Goal: Task Accomplishment & Management: Complete application form

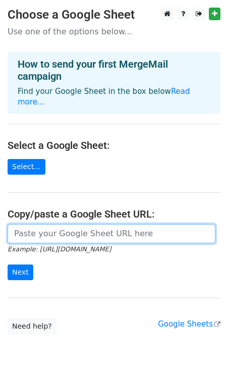
click at [79, 224] on input "url" at bounding box center [112, 233] width 208 height 19
paste input "[URL][DOMAIN_NAME]"
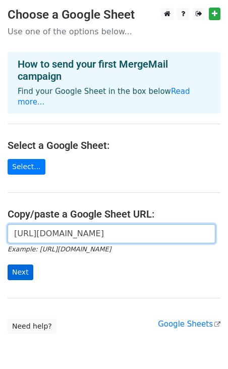
type input "[URL][DOMAIN_NAME]"
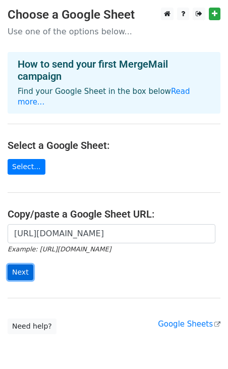
click at [25, 265] on input "Next" at bounding box center [21, 273] width 26 height 16
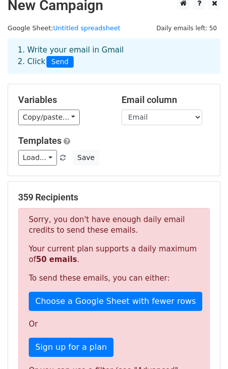
scroll to position [13, 0]
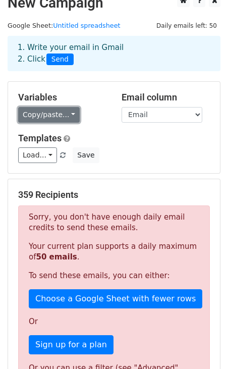
click at [64, 113] on link "Copy/paste..." at bounding box center [49, 115] width 62 height 16
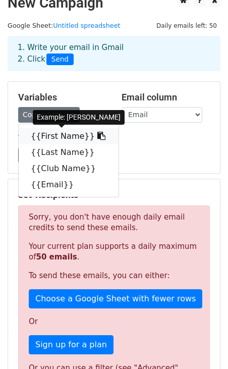
click at [64, 138] on link "{{First Name}}" at bounding box center [69, 136] width 100 height 16
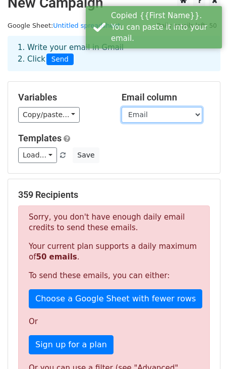
click at [163, 109] on select "First Name Last Name Club Name Email" at bounding box center [162, 115] width 81 height 16
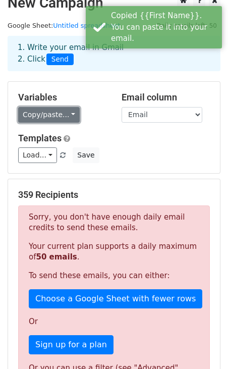
click at [63, 115] on link "Copy/paste..." at bounding box center [49, 115] width 62 height 16
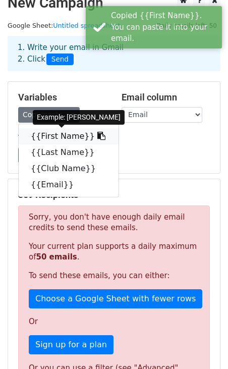
click at [64, 135] on link "{{First Name}}" at bounding box center [69, 136] width 100 height 16
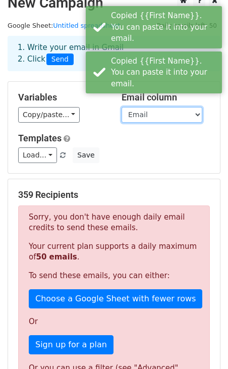
click at [167, 112] on select "First Name Last Name Club Name Email" at bounding box center [162, 115] width 81 height 16
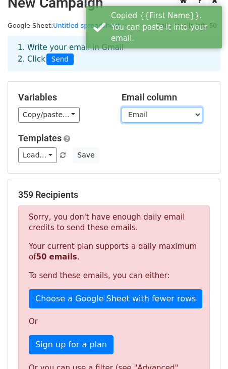
select select "First Name"
click at [122, 107] on select "First Name Last Name Club Name Email" at bounding box center [162, 115] width 81 height 16
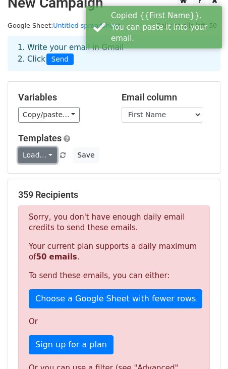
click at [48, 154] on link "Load..." at bounding box center [37, 155] width 39 height 16
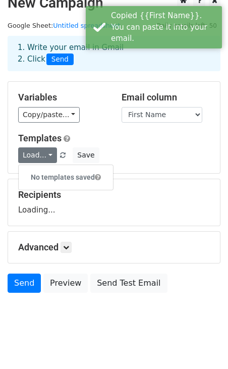
click at [135, 146] on div "Templates Load... No templates saved Save" at bounding box center [114, 148] width 207 height 31
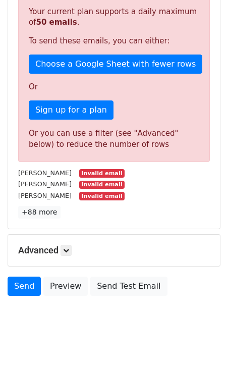
scroll to position [311, 0]
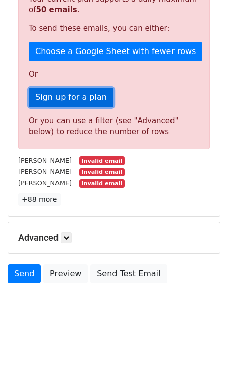
click at [72, 90] on link "Sign up for a plan" at bounding box center [71, 97] width 85 height 19
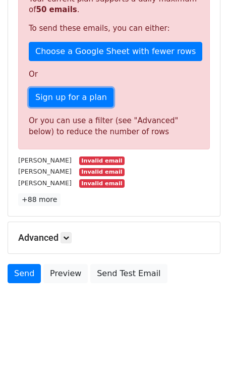
scroll to position [0, 0]
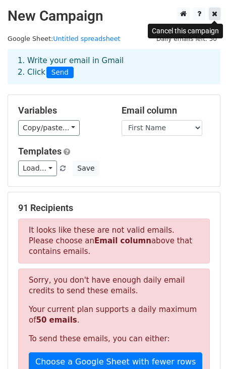
click at [215, 11] on icon at bounding box center [215, 13] width 6 height 7
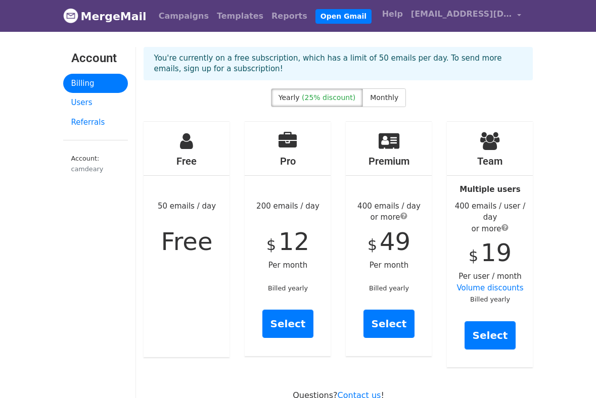
click at [382, 108] on div "Yearly (25% discount) Monthly" at bounding box center [338, 99] width 135 height 23
click at [379, 105] on label "Monthly" at bounding box center [383, 97] width 43 height 19
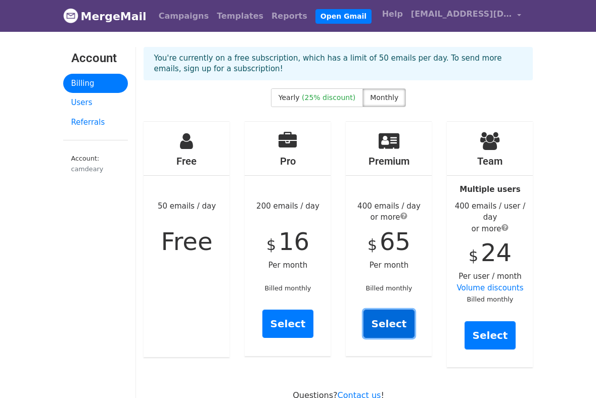
click at [386, 325] on link "Select" at bounding box center [389, 324] width 52 height 28
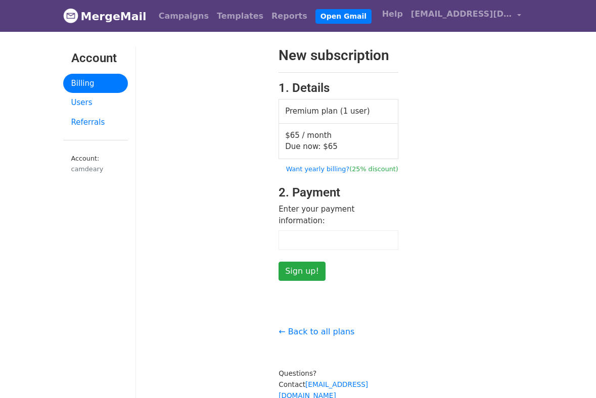
click at [359, 230] on div at bounding box center [338, 240] width 120 height 20
click at [364, 204] on label "Enter your payment information:" at bounding box center [338, 215] width 120 height 23
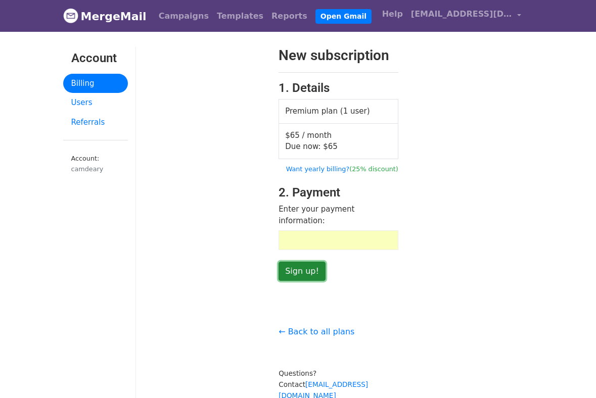
click at [294, 266] on input "Sign up!" at bounding box center [301, 271] width 47 height 19
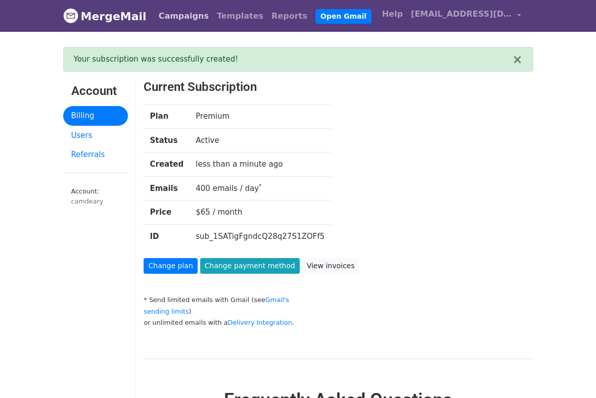
click at [164, 21] on link "Campaigns" at bounding box center [184, 16] width 58 height 20
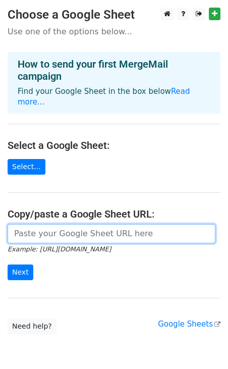
click at [83, 227] on input "url" at bounding box center [112, 233] width 208 height 19
paste input "{{First Name}}"
type input "{{First Name}}"
paste input "[URL][DOMAIN_NAME]"
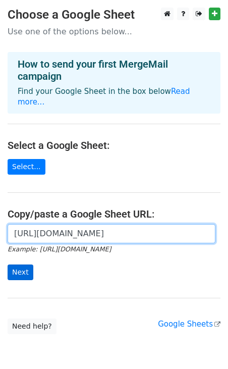
type input "https://docs.google.com/spreadsheets/d/1nJQTQXxnZHT43da6h_fkyb3vpExjB5AE3X3-qb5…"
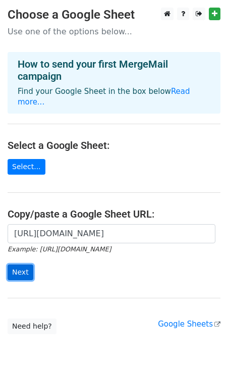
click at [20, 265] on input "Next" at bounding box center [21, 273] width 26 height 16
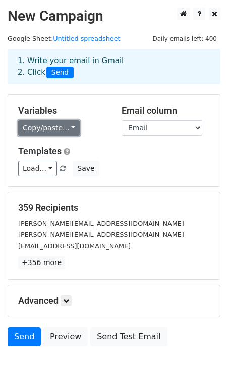
click at [57, 126] on link "Copy/paste..." at bounding box center [49, 128] width 62 height 16
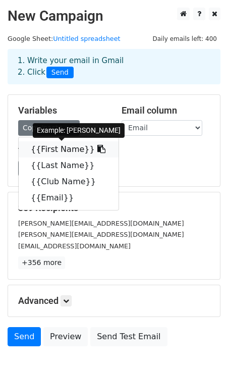
click at [59, 153] on link "{{First Name}}" at bounding box center [69, 149] width 100 height 16
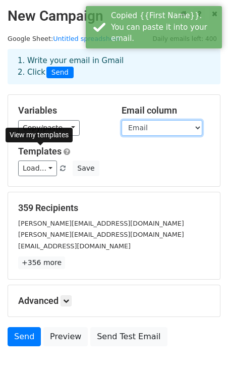
click at [149, 134] on select "First Name Last Name Club Name Email" at bounding box center [162, 128] width 81 height 16
click at [150, 131] on select "First Name Last Name Club Name Email" at bounding box center [162, 128] width 81 height 16
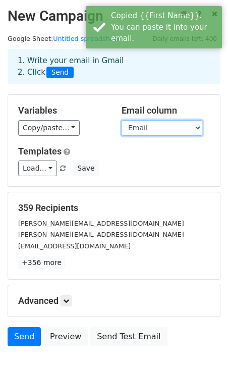
scroll to position [20, 0]
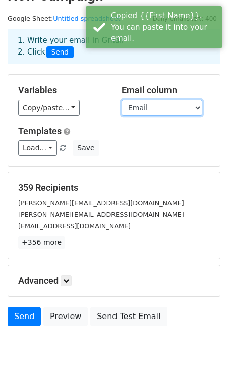
click at [156, 108] on select "First Name Last Name Club Name Email" at bounding box center [162, 108] width 81 height 16
click at [122, 100] on select "First Name Last Name Club Name Email" at bounding box center [162, 108] width 81 height 16
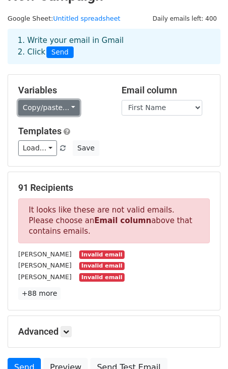
click at [54, 108] on link "Copy/paste..." at bounding box center [49, 108] width 62 height 16
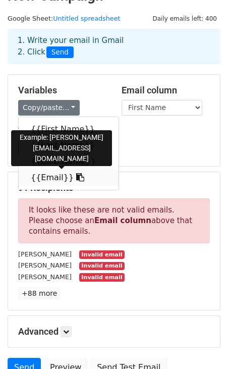
click at [60, 178] on link "{{Email}}" at bounding box center [69, 178] width 100 height 16
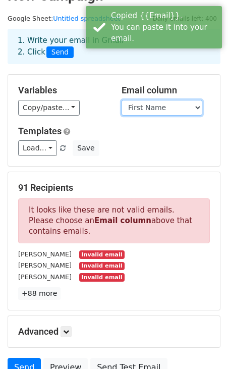
click at [164, 110] on select "First Name Last Name Club Name Email" at bounding box center [162, 108] width 81 height 16
select select "Email"
click at [122, 100] on select "First Name Last Name Club Name Email" at bounding box center [162, 108] width 81 height 16
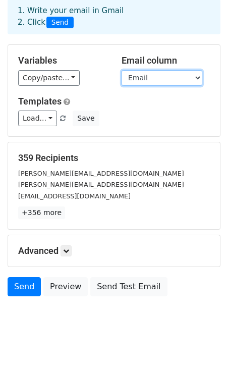
scroll to position [59, 0]
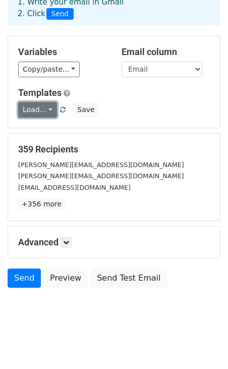
click at [43, 109] on link "Load..." at bounding box center [37, 110] width 39 height 16
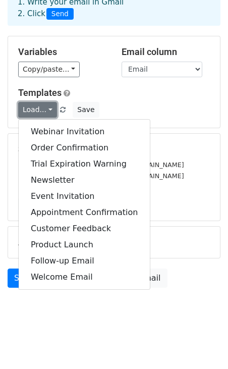
click at [43, 109] on link "Load..." at bounding box center [37, 110] width 39 height 16
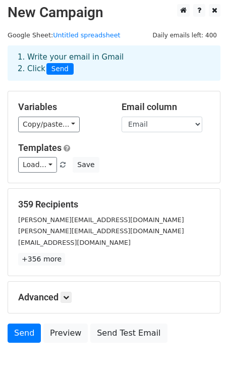
scroll to position [63, 0]
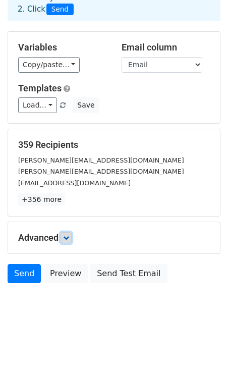
click at [69, 238] on icon at bounding box center [66, 238] width 6 height 6
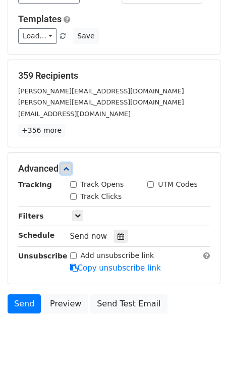
scroll to position [144, 0]
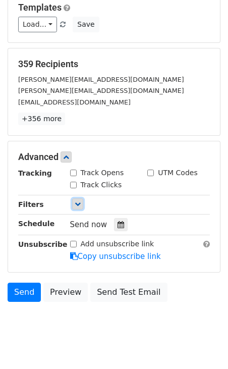
click at [81, 205] on link at bounding box center [77, 204] width 11 height 11
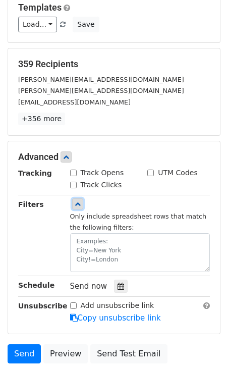
click at [81, 205] on link at bounding box center [77, 204] width 11 height 11
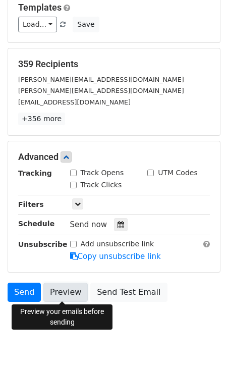
click at [75, 294] on link "Preview" at bounding box center [65, 292] width 44 height 19
click at [54, 288] on link "Preview" at bounding box center [65, 292] width 44 height 19
click at [70, 294] on link "Preview" at bounding box center [65, 292] width 44 height 19
click at [65, 287] on link "Preview" at bounding box center [65, 292] width 44 height 19
click at [59, 289] on link "Preview" at bounding box center [65, 292] width 44 height 19
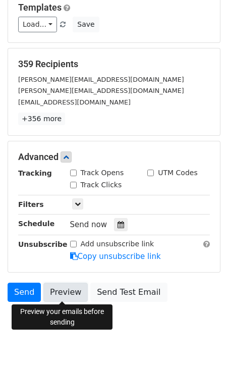
click at [54, 293] on link "Preview" at bounding box center [65, 292] width 44 height 19
click at [65, 295] on link "Preview" at bounding box center [65, 292] width 44 height 19
click at [67, 300] on link "Preview" at bounding box center [65, 292] width 44 height 19
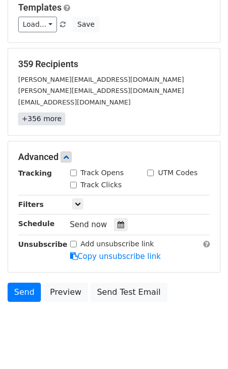
click at [53, 113] on link "+356 more" at bounding box center [41, 119] width 47 height 13
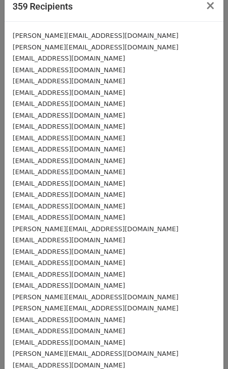
scroll to position [0, 0]
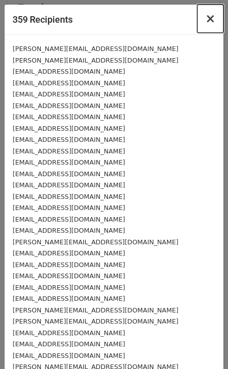
click at [211, 19] on span "×" at bounding box center [211, 19] width 10 height 14
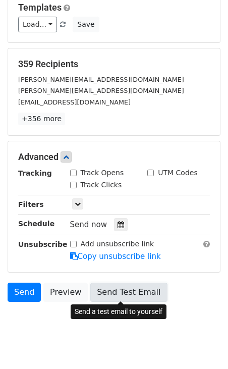
click at [106, 299] on link "Send Test Email" at bounding box center [128, 292] width 77 height 19
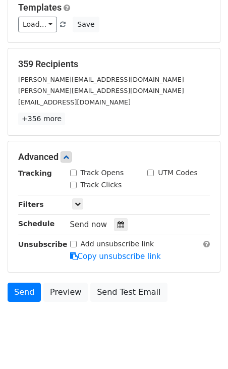
click at [77, 244] on div "Add unsubscribe link" at bounding box center [112, 244] width 84 height 11
click at [75, 244] on input "Add unsubscribe link" at bounding box center [73, 244] width 7 height 7
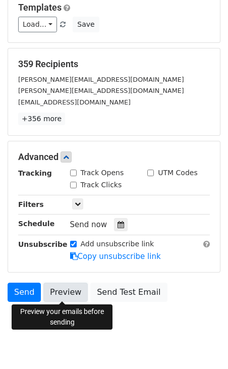
click at [50, 285] on link "Preview" at bounding box center [65, 292] width 44 height 19
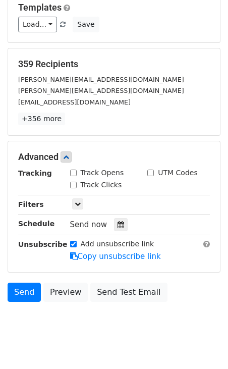
click at [76, 242] on input "Add unsubscribe link" at bounding box center [73, 244] width 7 height 7
checkbox input "false"
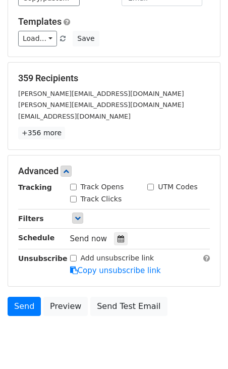
scroll to position [129, 0]
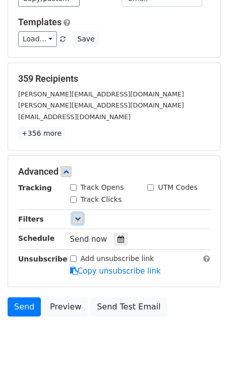
click at [77, 218] on icon at bounding box center [78, 219] width 6 height 6
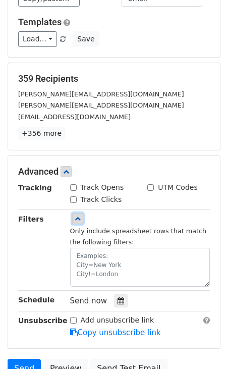
click at [77, 218] on icon at bounding box center [78, 219] width 6 height 6
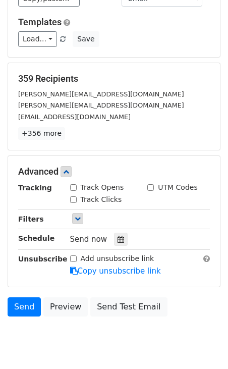
click at [97, 184] on label "Track Opens" at bounding box center [102, 187] width 43 height 11
click at [77, 184] on input "Track Opens" at bounding box center [73, 187] width 7 height 7
checkbox input "true"
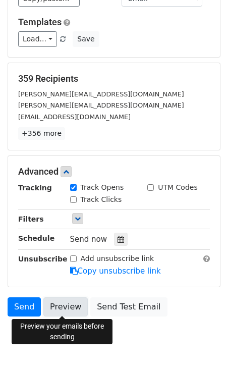
click at [76, 303] on link "Preview" at bounding box center [65, 307] width 44 height 19
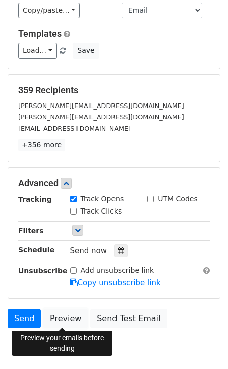
scroll to position [113, 0]
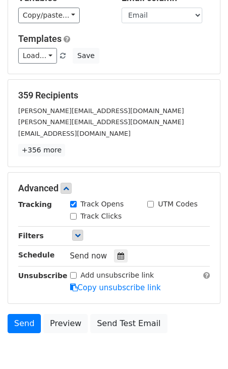
click at [163, 207] on label "UTM Codes" at bounding box center [177, 204] width 39 height 11
click at [154, 207] on input "UTM Codes" at bounding box center [150, 204] width 7 height 7
checkbox input "true"
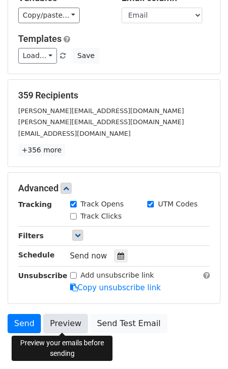
click at [74, 317] on link "Preview" at bounding box center [65, 323] width 44 height 19
click at [58, 324] on link "Preview" at bounding box center [65, 323] width 44 height 19
click at [64, 329] on link "Preview" at bounding box center [65, 323] width 44 height 19
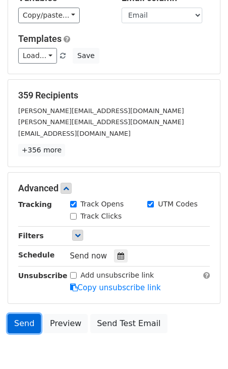
click at [33, 331] on link "Send" at bounding box center [24, 323] width 33 height 19
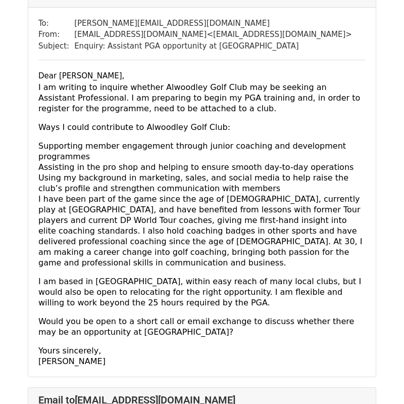
scroll to position [426, 0]
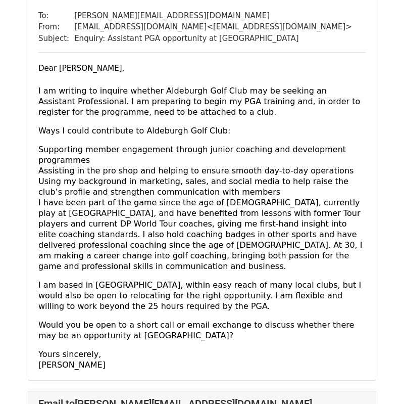
scroll to position [105, 0]
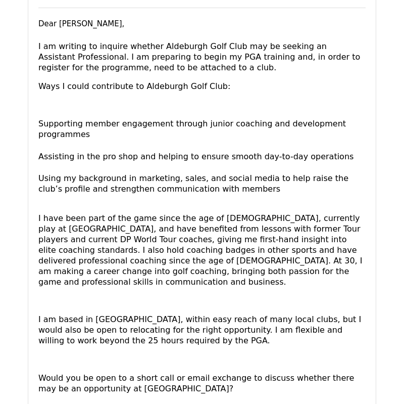
scroll to position [145, 0]
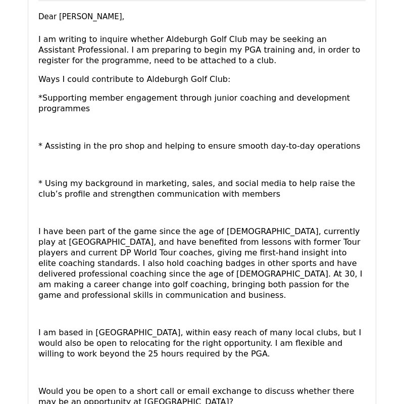
scroll to position [156, 0]
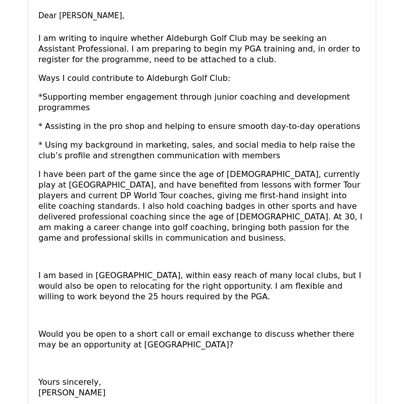
scroll to position [146, 0]
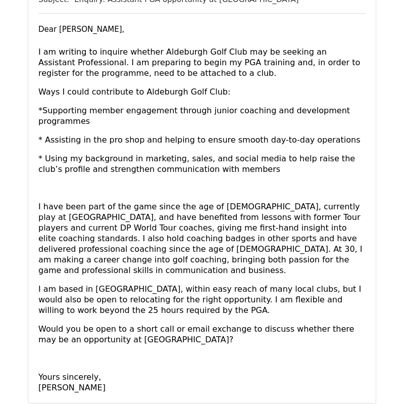
scroll to position [145, 0]
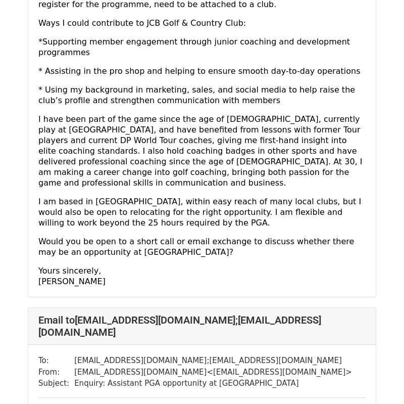
scroll to position [20925, 0]
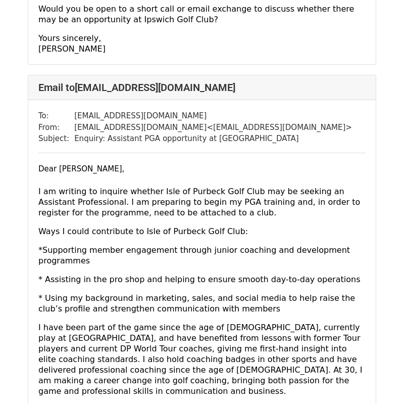
scroll to position [20042, 0]
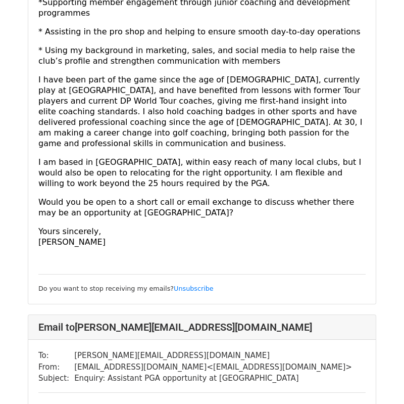
scroll to position [285, 0]
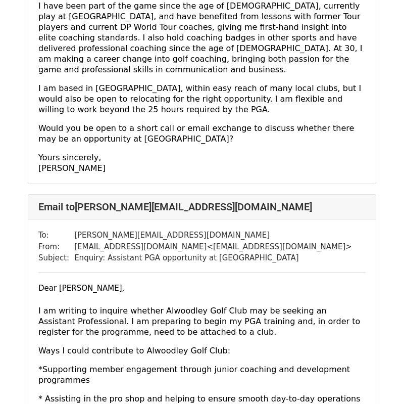
scroll to position [355, 0]
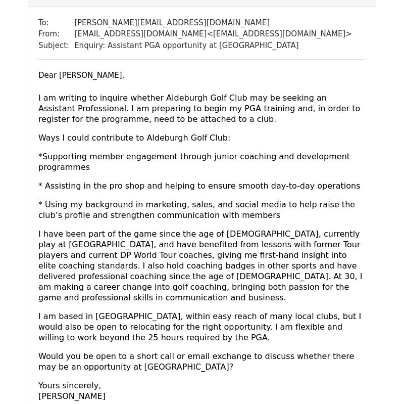
scroll to position [96, 0]
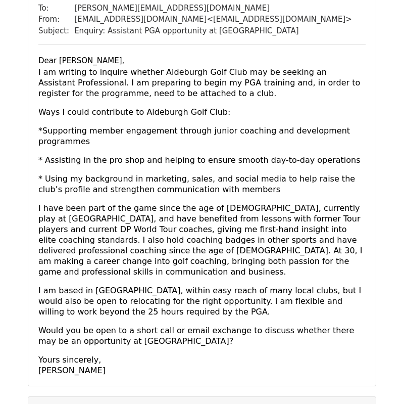
scroll to position [104, 0]
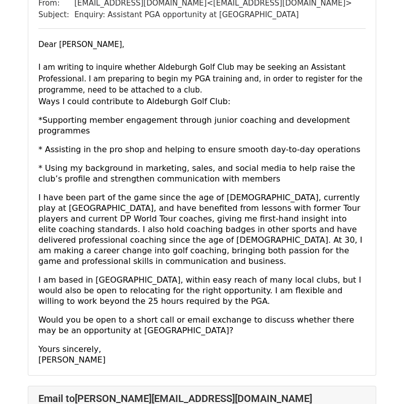
scroll to position [124, 0]
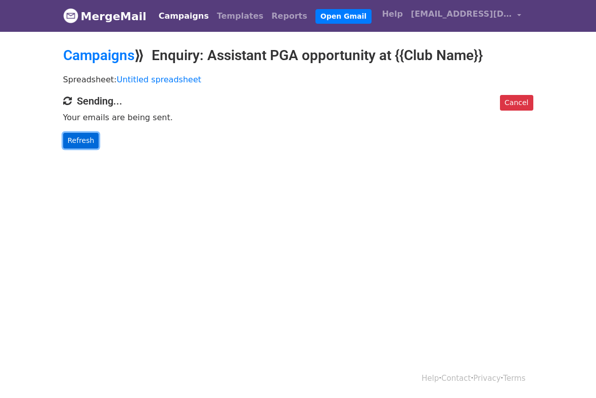
click at [84, 134] on link "Refresh" at bounding box center [81, 141] width 36 height 16
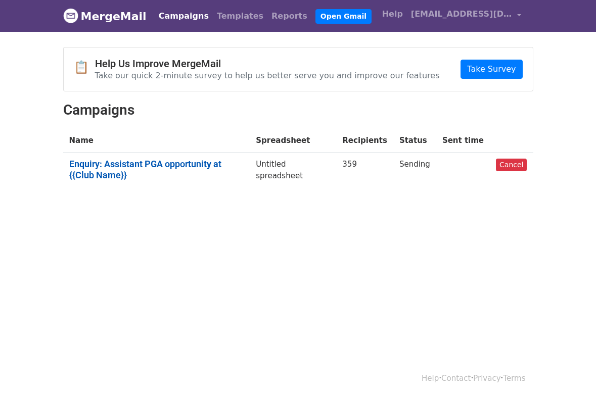
click at [185, 160] on link "Enquiry: Assistant PGA opportunity at {{Club Name}}" at bounding box center [156, 170] width 175 height 22
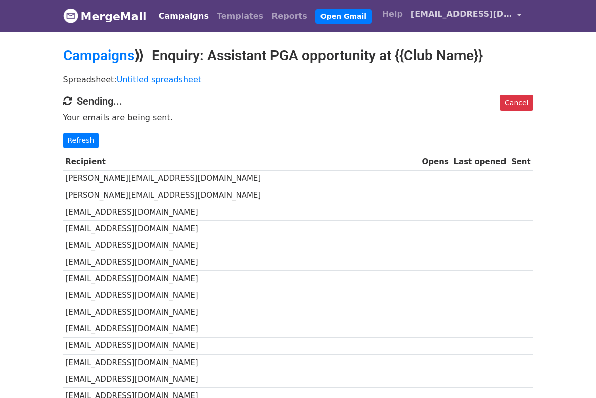
click at [451, 15] on span "[EMAIL_ADDRESS][DOMAIN_NAME]" at bounding box center [461, 14] width 101 height 12
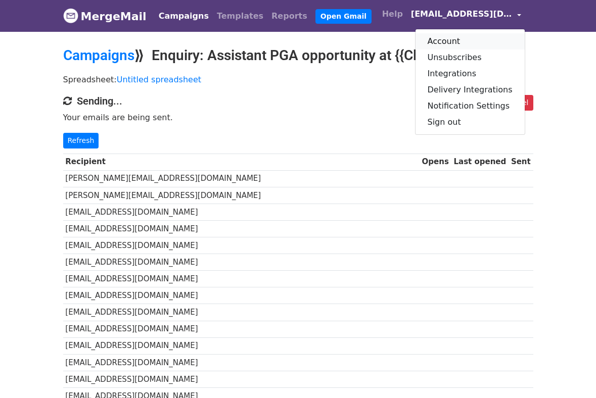
click at [475, 42] on link "Account" at bounding box center [469, 41] width 109 height 16
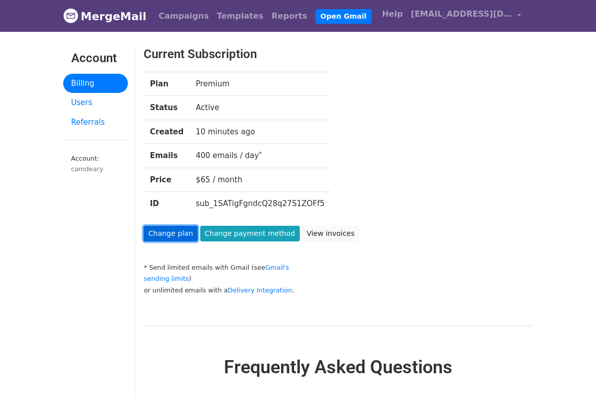
click at [180, 234] on link "Change plan" at bounding box center [170, 234] width 54 height 16
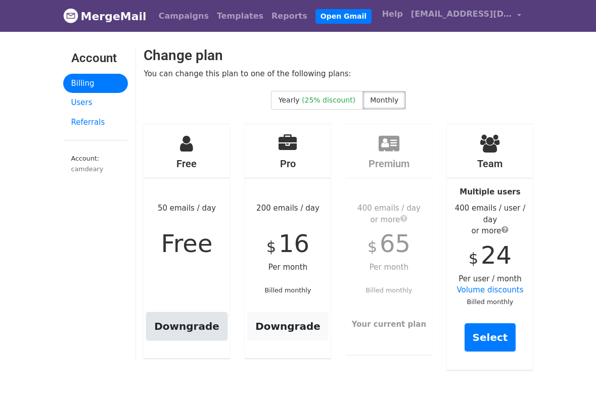
click at [205, 317] on link "Downgrade" at bounding box center [186, 326] width 81 height 28
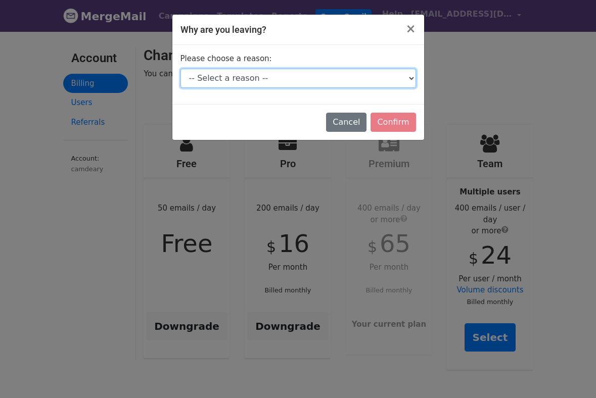
click at [364, 74] on select "-- Select a reason -- I don't send enough emails It's too expensive I had a tec…" at bounding box center [297, 78] width 235 height 19
select select "I don't send enough emails"
click at [180, 69] on select "-- Select a reason -- I don't send enough emails It's too expensive I had a tec…" at bounding box center [297, 78] width 235 height 19
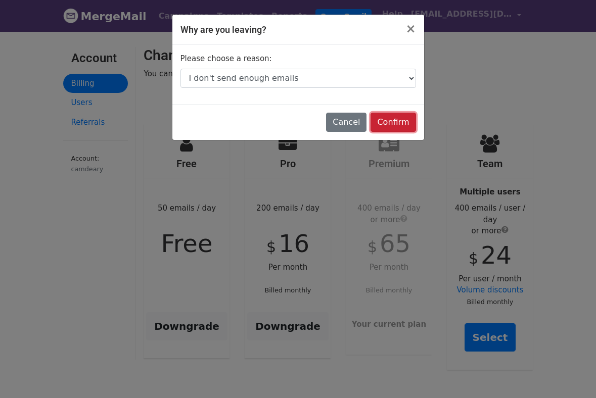
click at [404, 119] on input "Confirm" at bounding box center [392, 122] width 45 height 19
click at [412, 26] on span "×" at bounding box center [410, 29] width 10 height 14
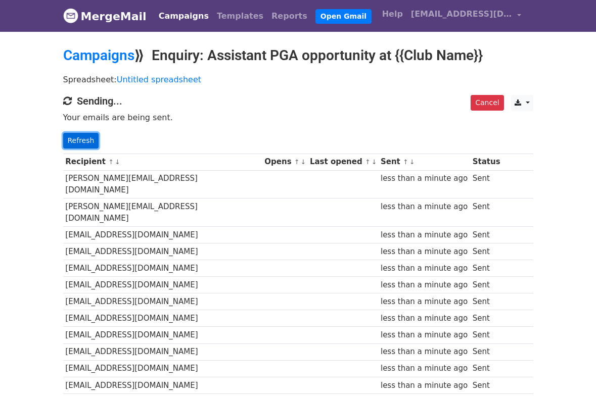
click at [83, 136] on link "Refresh" at bounding box center [81, 141] width 36 height 16
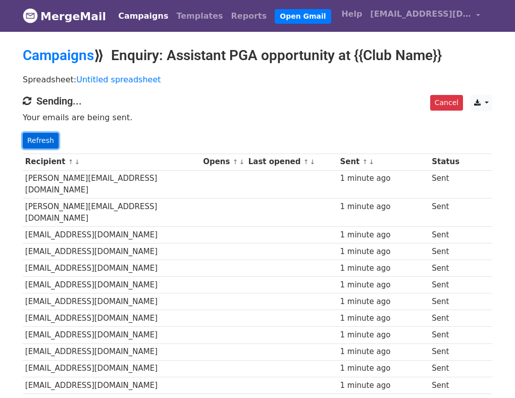
click at [45, 135] on link "Refresh" at bounding box center [41, 141] width 36 height 16
click at [48, 142] on link "Refresh" at bounding box center [41, 141] width 36 height 16
click at [45, 144] on link "Refresh" at bounding box center [41, 141] width 36 height 16
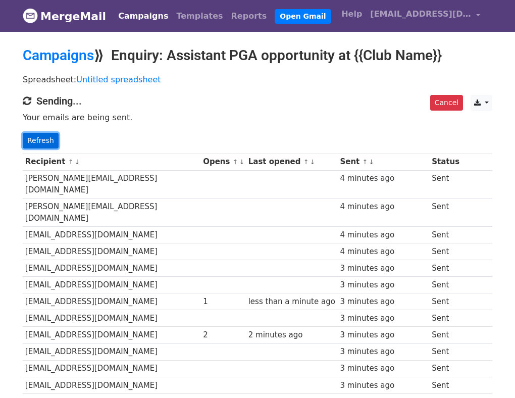
click at [47, 139] on link "Refresh" at bounding box center [41, 141] width 36 height 16
click at [32, 143] on link "Refresh" at bounding box center [41, 141] width 36 height 16
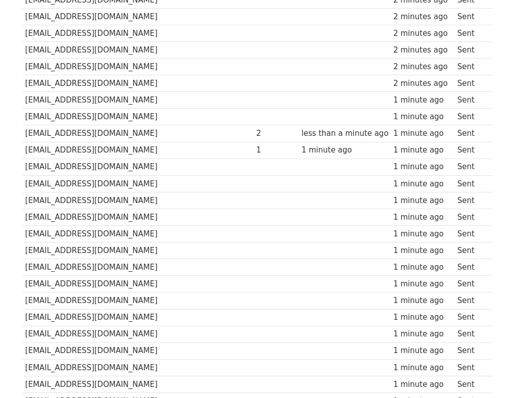
scroll to position [5906, 0]
